Goal: Navigation & Orientation: Find specific page/section

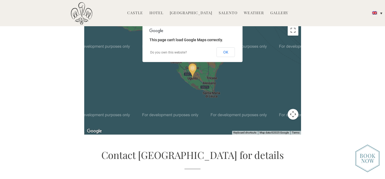
scroll to position [1218, 0]
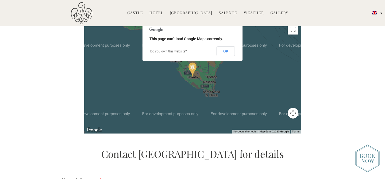
click at [227, 43] on div "Castello di [GEOGRAPHIC_DATA] MENU [GEOGRAPHIC_DATA] History Frescoes Museum Ga…" at bounding box center [192, 32] width 270 height 60
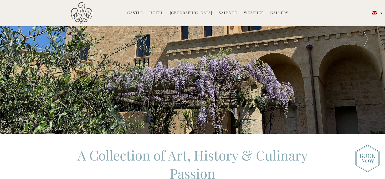
scroll to position [0, 0]
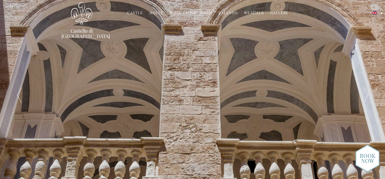
click at [159, 10] on li "Hotel Castello Rooms Masseria Restaurant Experiences Weddings Directions Press" at bounding box center [156, 12] width 19 height 11
click at [159, 14] on link "Hotel" at bounding box center [156, 13] width 14 height 6
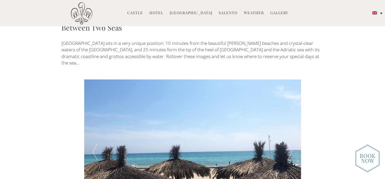
scroll to position [908, 0]
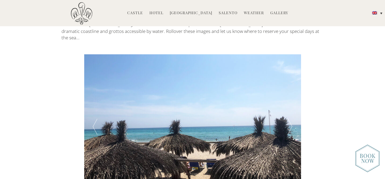
click at [291, 87] on div at bounding box center [290, 126] width 22 height 144
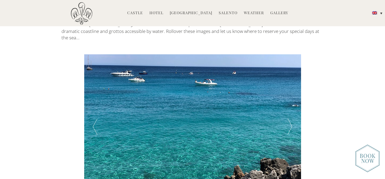
click at [291, 87] on div at bounding box center [290, 126] width 22 height 144
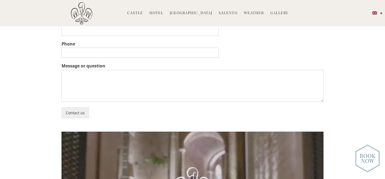
scroll to position [1178, 0]
